Goal: Check status: Check status

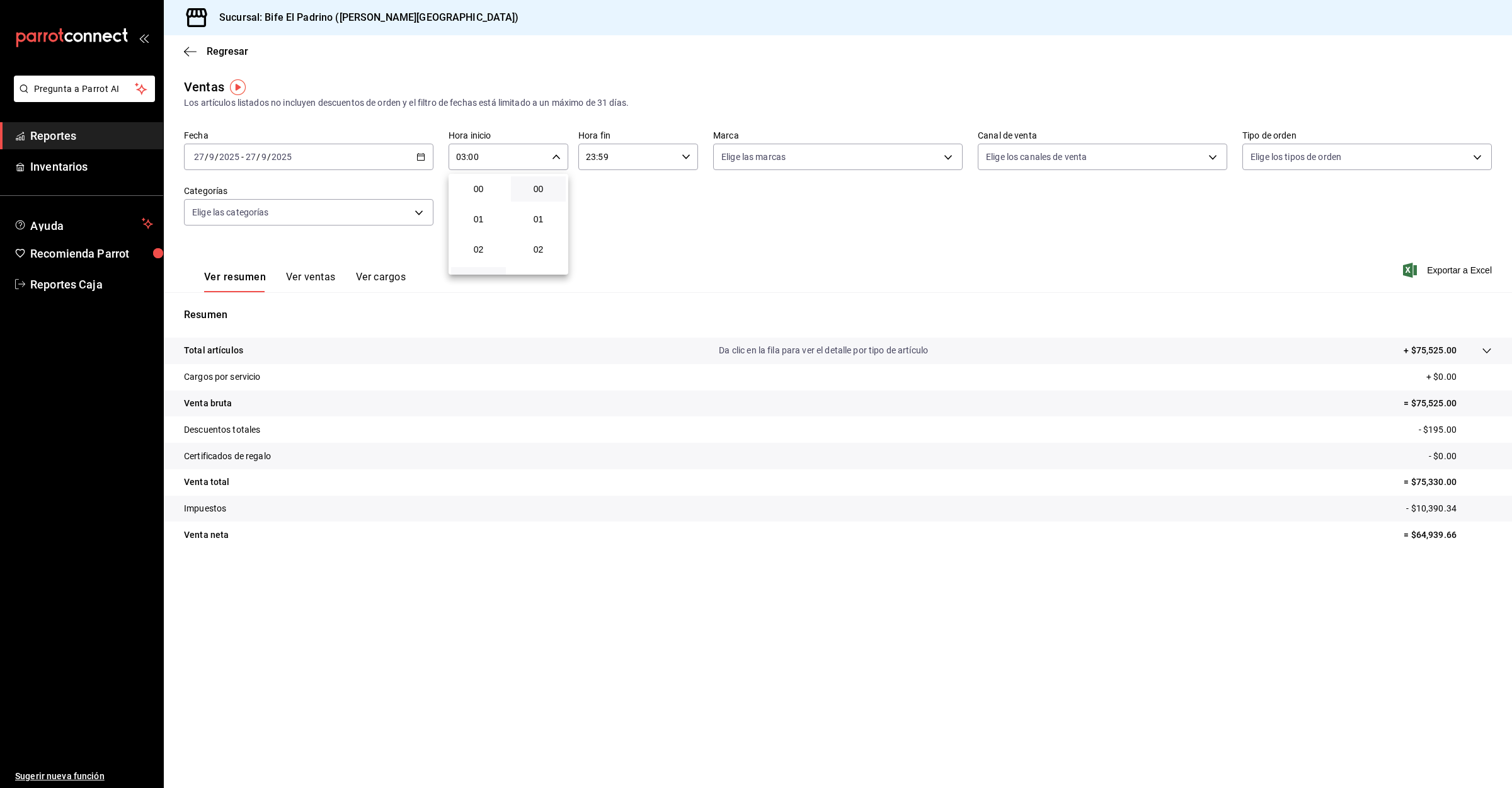
click at [53, 131] on div at bounding box center [756, 394] width 1512 height 788
click at [56, 137] on span "Reportes" at bounding box center [91, 135] width 123 height 17
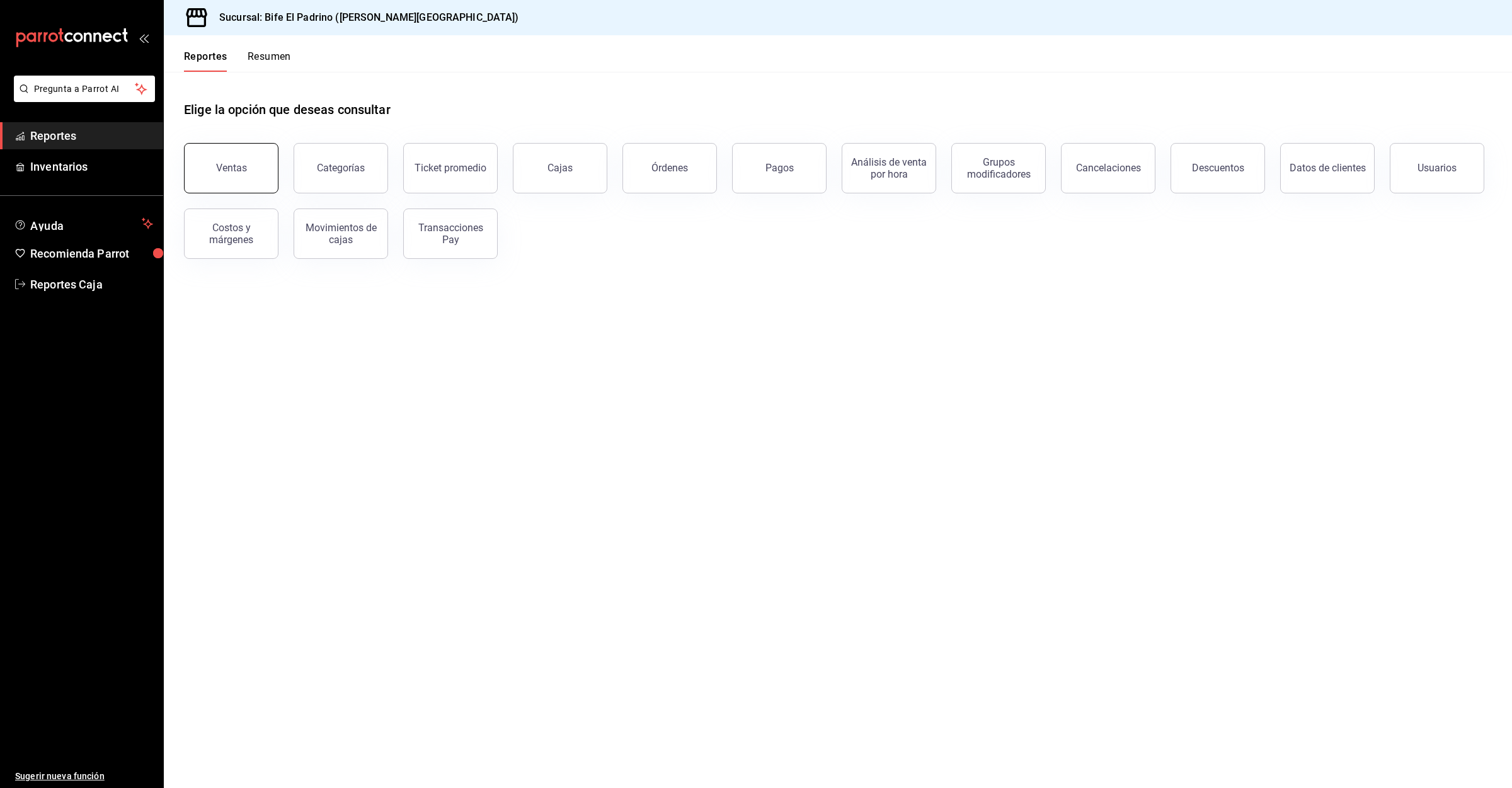
click at [225, 175] on button "Ventas" at bounding box center [231, 168] width 94 height 51
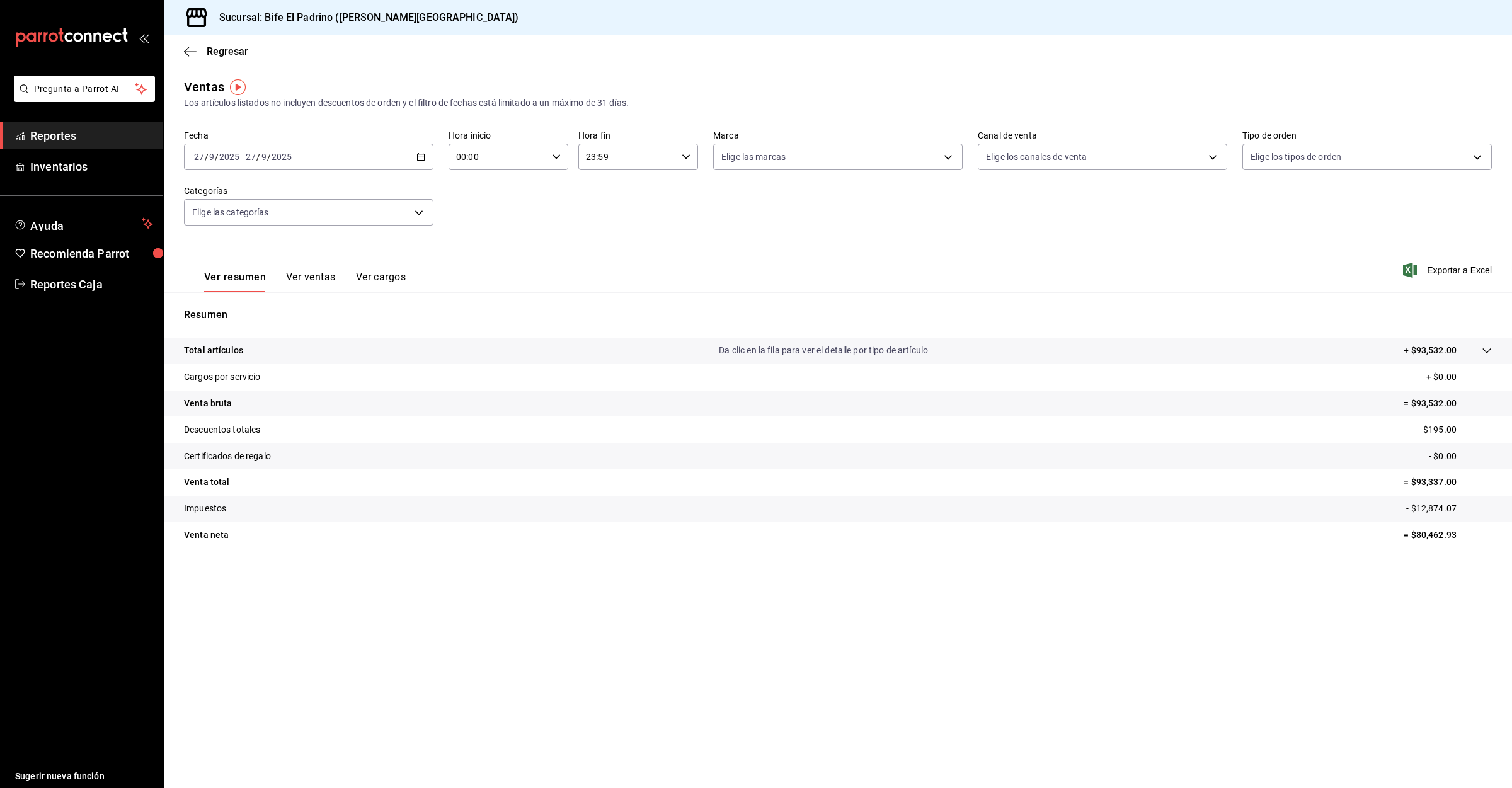
click at [537, 159] on input "00:00" at bounding box center [498, 156] width 98 height 25
click at [484, 271] on button "03" at bounding box center [478, 280] width 55 height 25
type input "03:00"
